Goal: Information Seeking & Learning: Learn about a topic

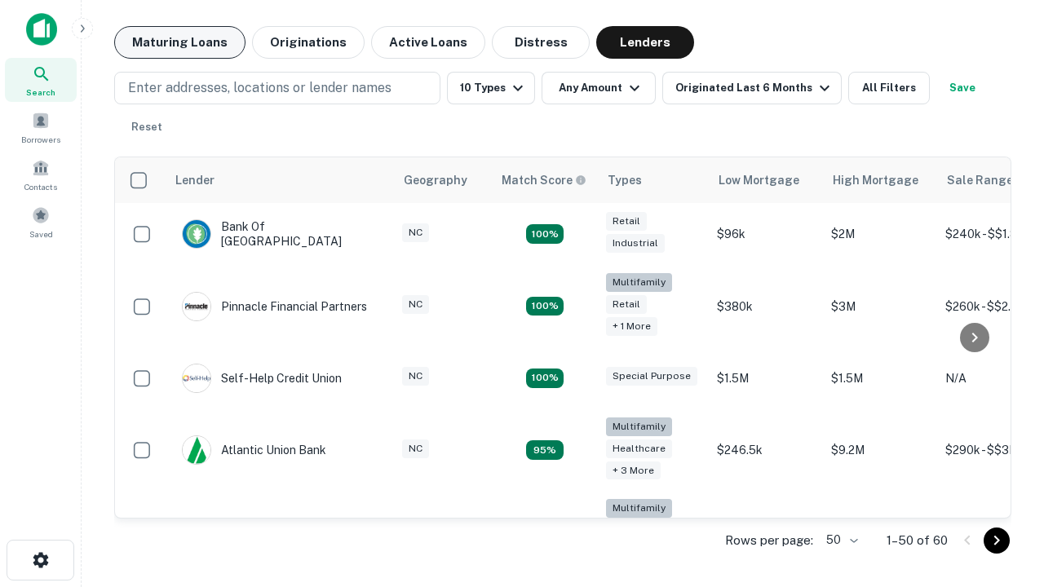
click at [180, 42] on button "Maturing Loans" at bounding box center [179, 42] width 131 height 33
